Goal: Find specific page/section: Find specific page/section

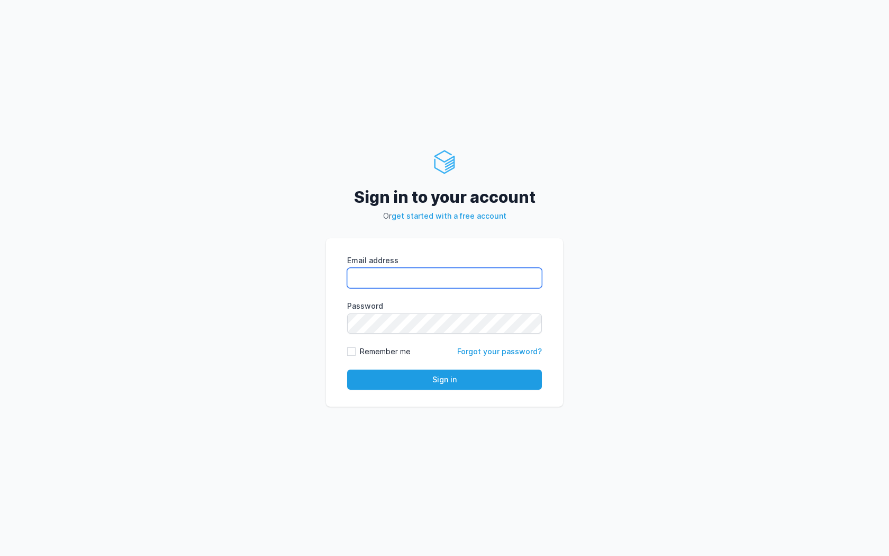
click at [441, 280] on input "Email address" at bounding box center [444, 278] width 195 height 20
click at [0, 555] on com-1password-button at bounding box center [0, 556] width 0 height 0
type input "kiran@cied.in"
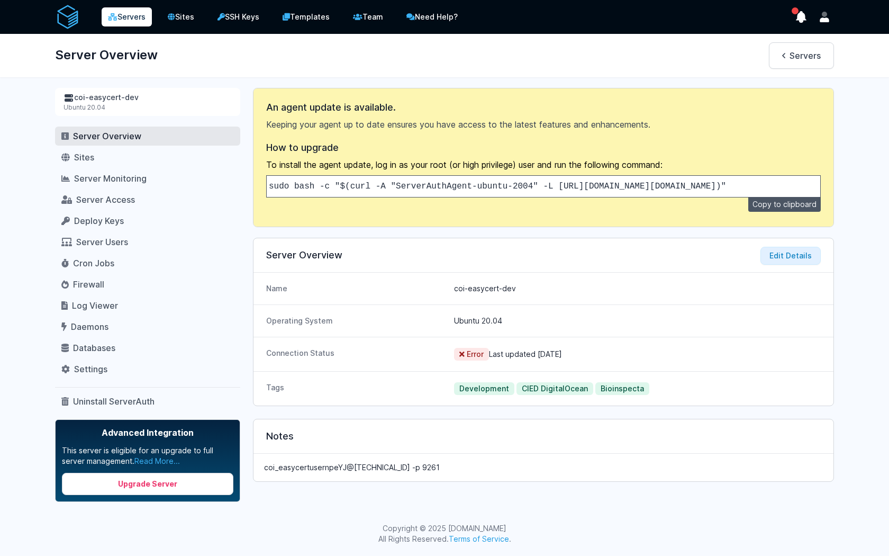
click at [129, 17] on link "Servers" at bounding box center [127, 16] width 50 height 19
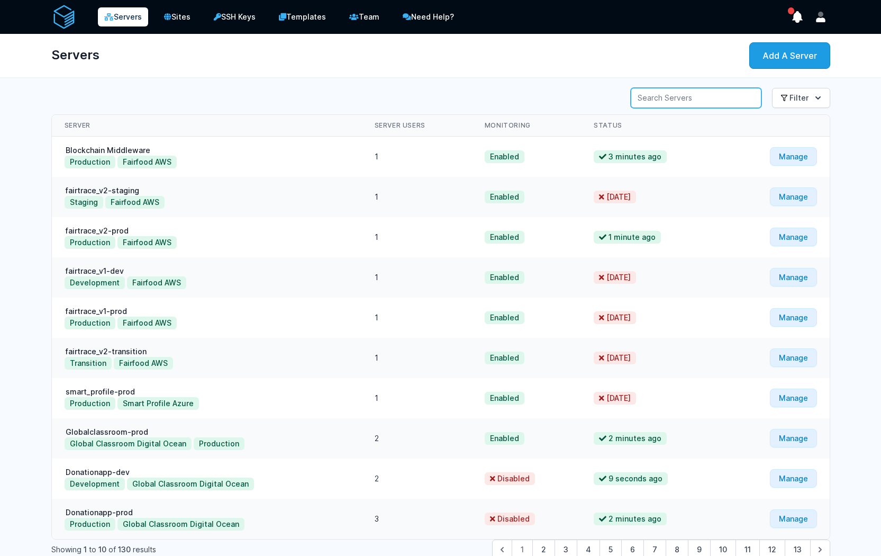
click at [715, 104] on input "Server Search" at bounding box center [696, 98] width 131 height 20
paste input "129.212.160.232"
type input "129.212.160.232"
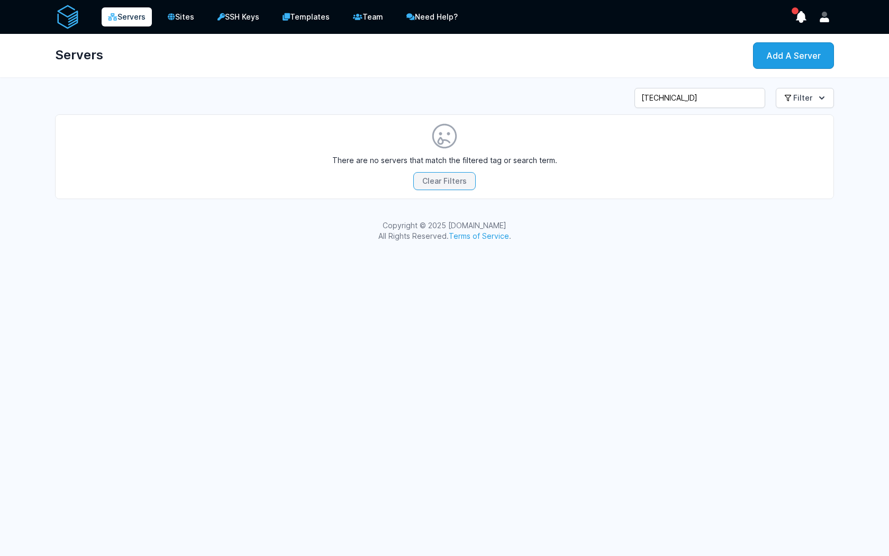
click at [446, 184] on button "Clear Filters" at bounding box center [444, 181] width 62 height 18
